Goal: Information Seeking & Learning: Learn about a topic

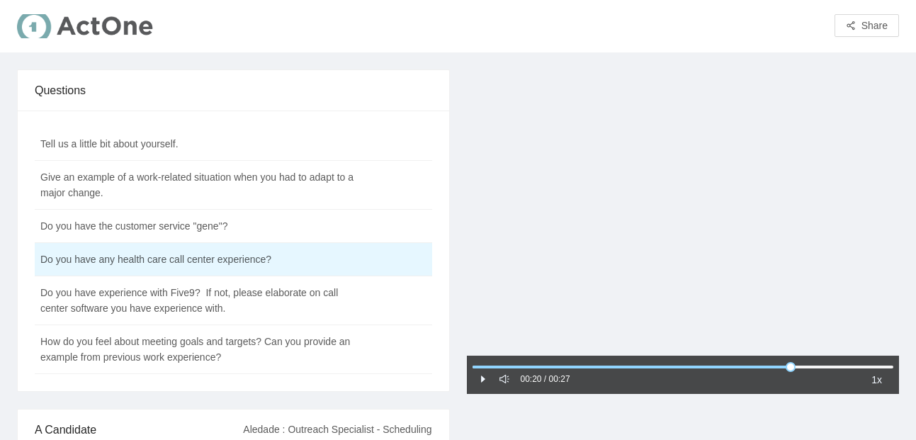
click at [484, 381] on icon "caret-right" at bounding box center [483, 379] width 10 height 10
click at [252, 300] on td "Do you have experience with Five9? If not, please elaborate on call center soft…" at bounding box center [198, 300] width 327 height 49
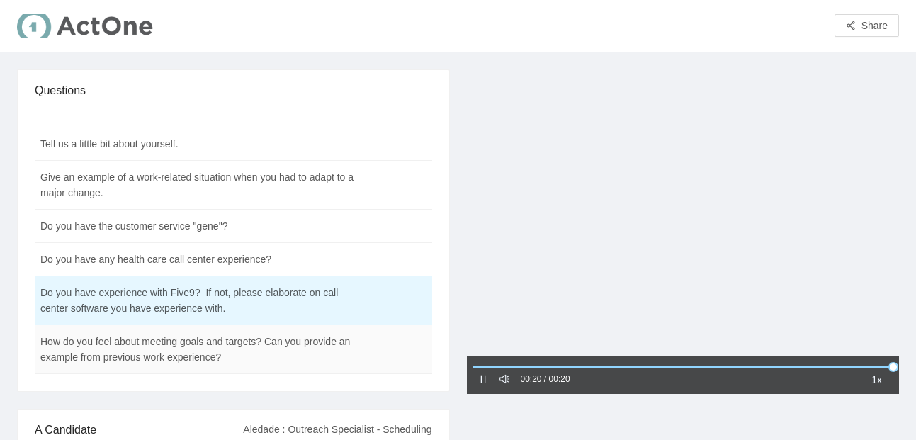
click at [227, 353] on td "How do you feel about meeting goals and targets? Can you provide an example fro…" at bounding box center [198, 349] width 327 height 49
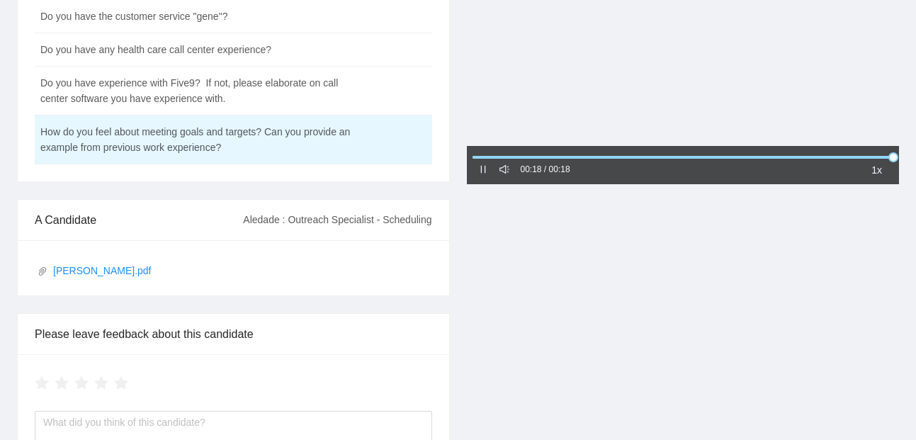
scroll to position [220, 0]
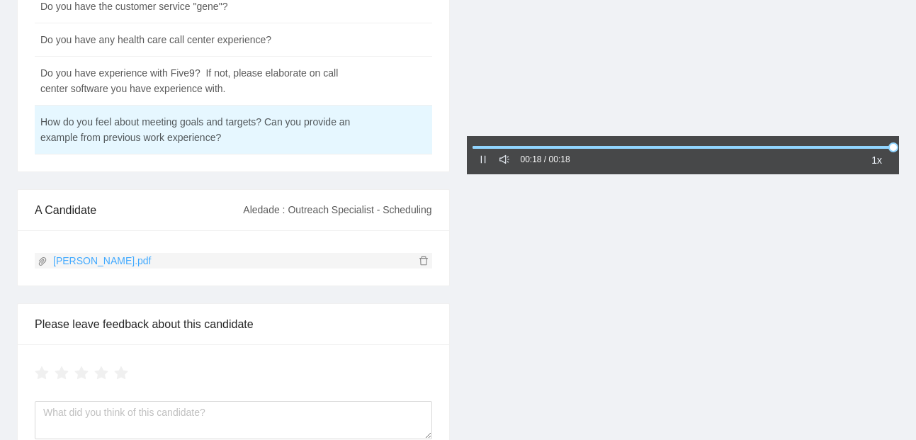
click at [91, 261] on link "Carmaria Penn.pdf" at bounding box center [231, 261] width 386 height 16
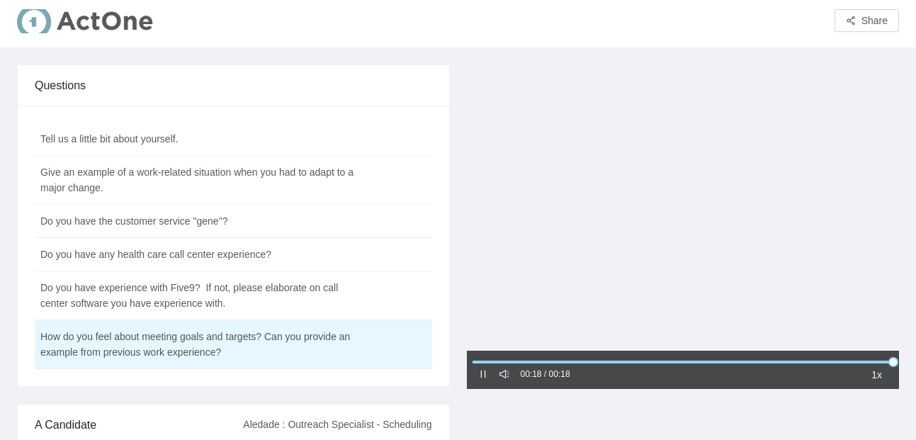
scroll to position [4, 0]
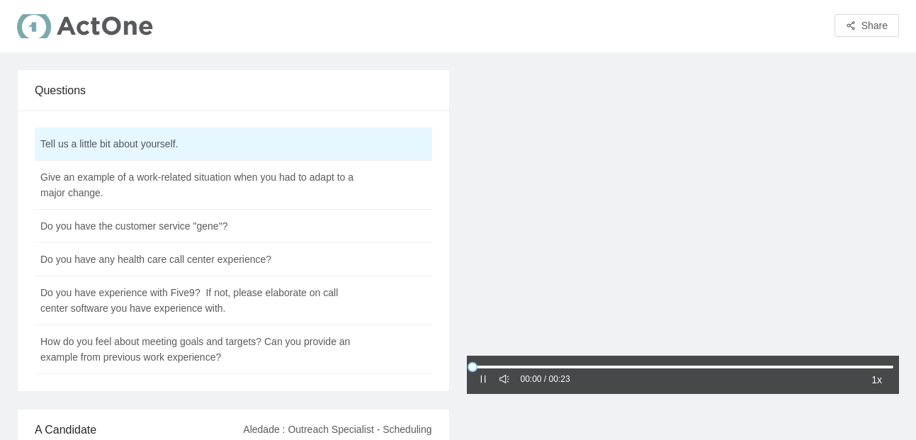
click at [485, 384] on icon "pause" at bounding box center [483, 379] width 10 height 10
click at [485, 384] on icon "caret-right" at bounding box center [483, 379] width 10 height 10
click at [159, 197] on td "Give an example of a work-related situation when you had to adapt to a major ch…" at bounding box center [198, 185] width 327 height 49
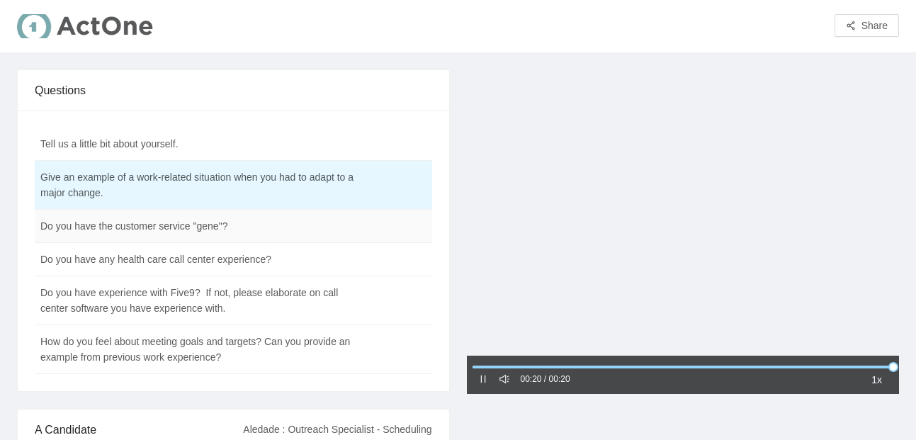
click at [140, 223] on td "Do you have the customer service "gene"?" at bounding box center [198, 226] width 327 height 33
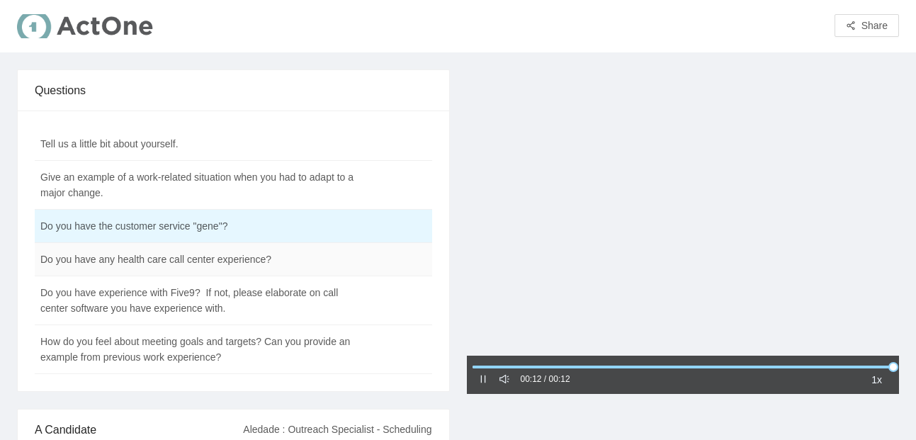
click at [135, 262] on td "Do you have any health care call center experience?" at bounding box center [198, 259] width 327 height 33
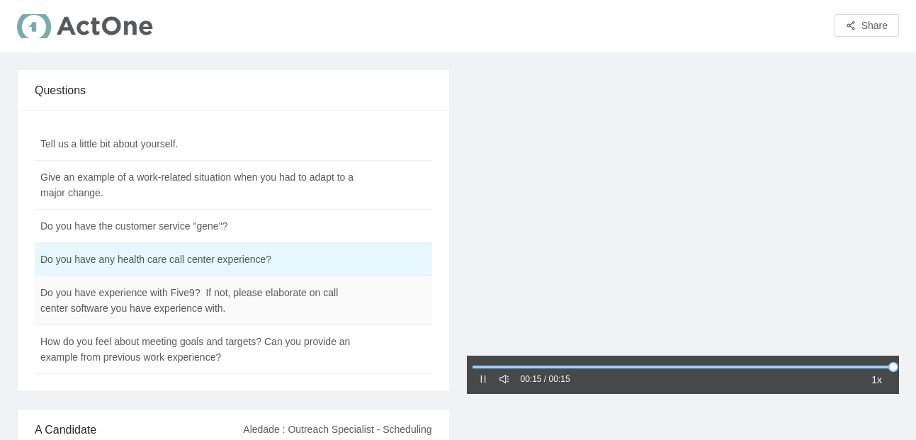
click at [128, 289] on td "Do you have experience with Five9? If not, please elaborate on call center soft…" at bounding box center [198, 300] width 327 height 49
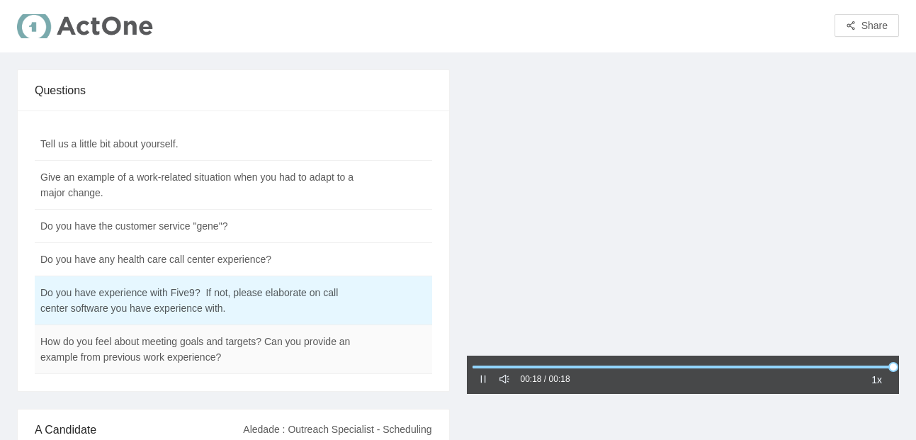
click at [116, 359] on td "How do you feel about meeting goals and targets? Can you provide an example fro…" at bounding box center [198, 349] width 327 height 49
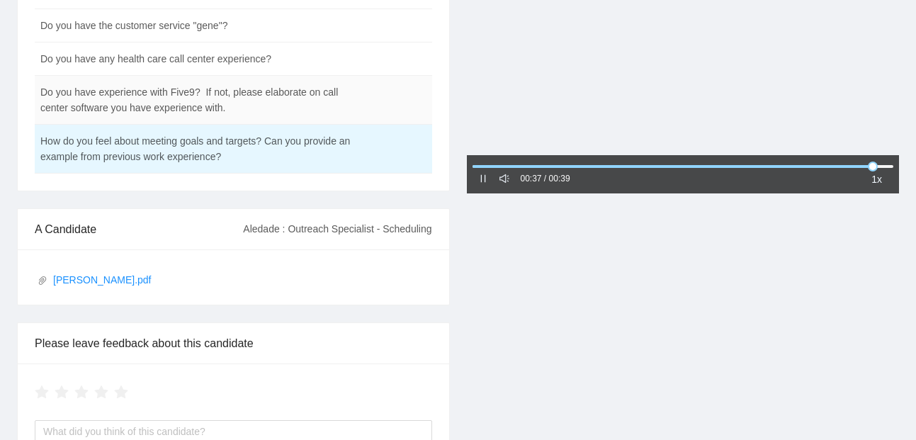
scroll to position [201, 0]
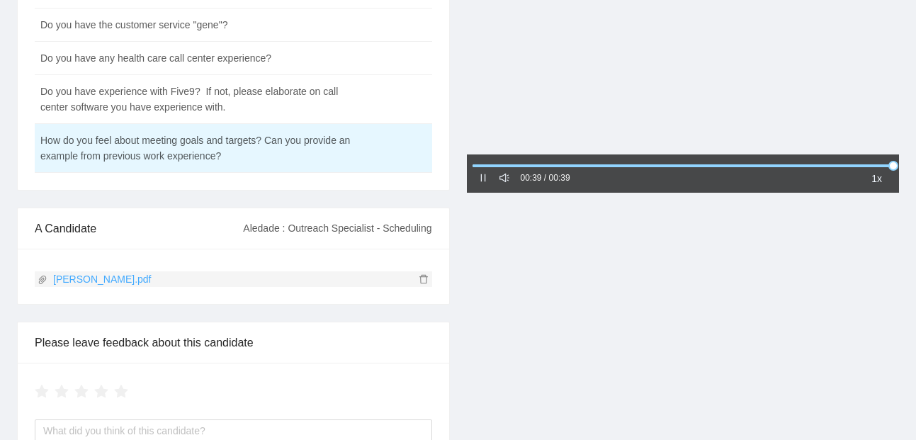
click at [108, 286] on link "[PERSON_NAME].pdf" at bounding box center [231, 279] width 386 height 16
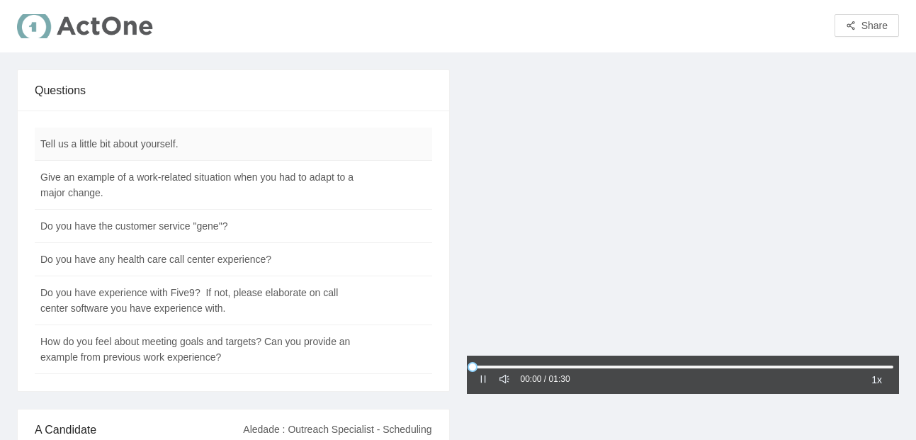
click at [313, 157] on td "Tell us a little bit about yourself." at bounding box center [198, 144] width 327 height 33
click at [227, 139] on td "Tell us a little bit about yourself." at bounding box center [198, 144] width 327 height 33
click at [130, 142] on td "Tell us a little bit about yourself." at bounding box center [198, 144] width 327 height 33
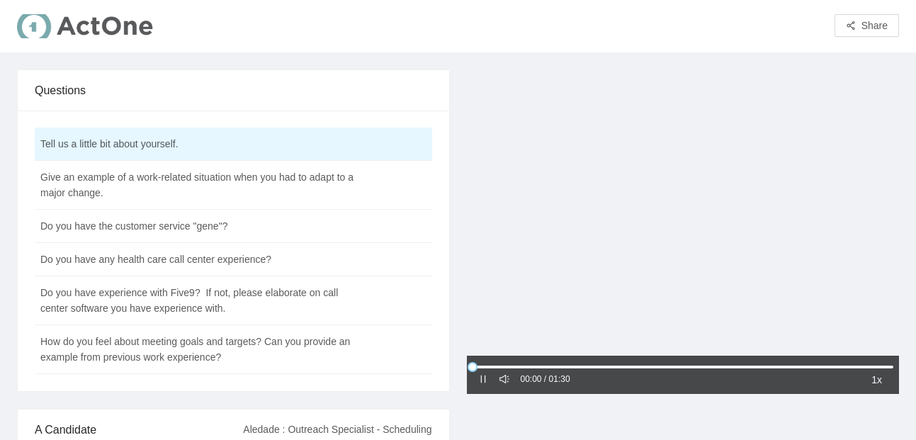
click at [485, 385] on div at bounding box center [483, 380] width 10 height 16
click at [477, 384] on div "00:00 / 01:30 1x" at bounding box center [683, 375] width 433 height 38
click at [513, 302] on div at bounding box center [683, 213] width 433 height 289
click at [484, 383] on icon "caret-right" at bounding box center [483, 379] width 10 height 10
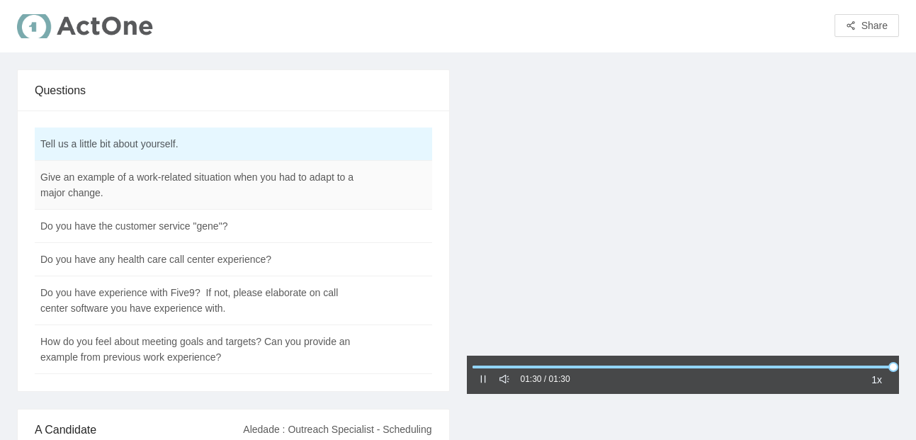
click at [310, 194] on td "Give an example of a work-related situation when you had to adapt to a major ch…" at bounding box center [198, 185] width 327 height 49
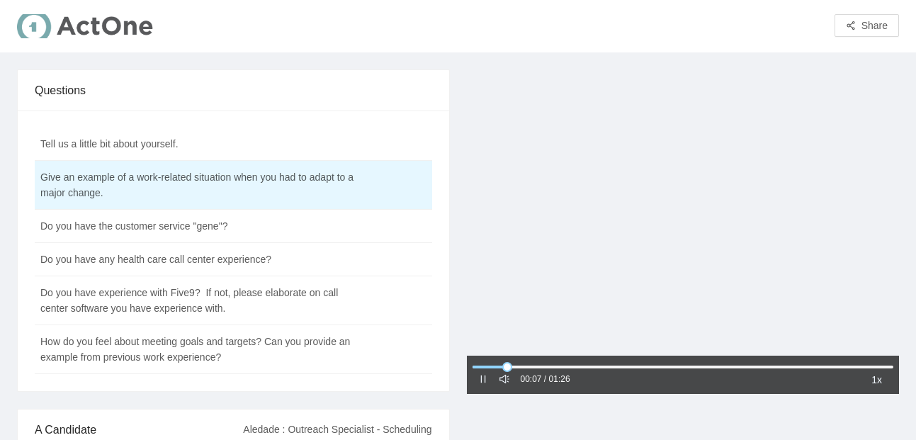
click at [480, 388] on div "00:07 / 01:26 1x" at bounding box center [683, 375] width 433 height 38
click at [486, 383] on icon "pause" at bounding box center [483, 379] width 10 height 10
click at [478, 389] on div "00:08 / 01:26 1x" at bounding box center [683, 375] width 433 height 38
click at [482, 383] on icon "caret-right" at bounding box center [483, 379] width 10 height 10
click at [477, 369] on div at bounding box center [684, 367] width 422 height 9
